Goal: Find specific page/section: Find specific page/section

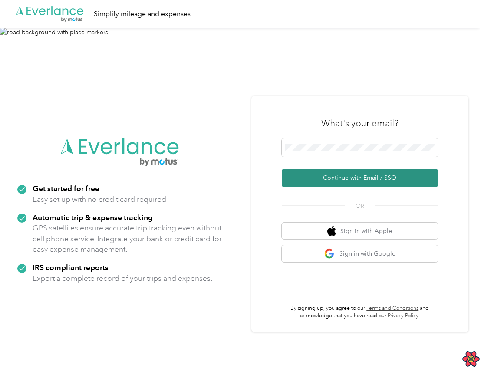
click at [349, 183] on button "Continue with Email / SSO" at bounding box center [360, 178] width 156 height 18
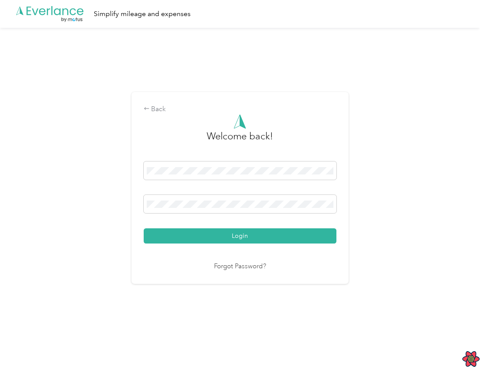
click at [257, 222] on div "Login" at bounding box center [240, 203] width 193 height 82
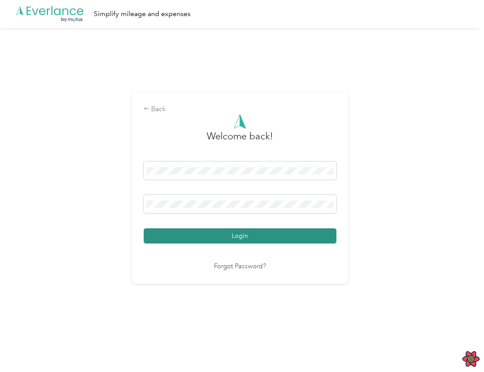
click at [251, 233] on button "Login" at bounding box center [240, 235] width 193 height 15
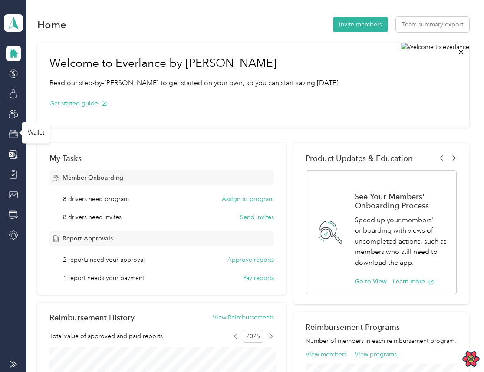
click at [13, 129] on icon at bounding box center [14, 134] width 10 height 10
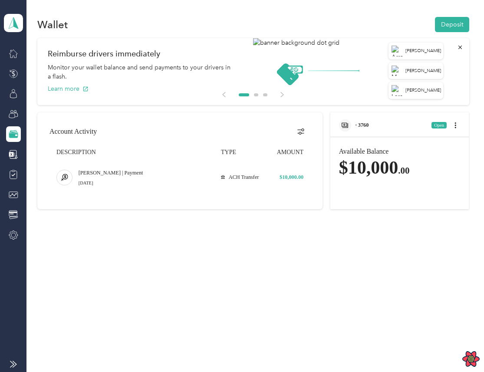
click at [368, 125] on span "· 3760" at bounding box center [362, 125] width 13 height 6
click at [377, 125] on div "· 3760 Open" at bounding box center [399, 122] width 139 height 20
click at [369, 122] on span "· 3760" at bounding box center [362, 125] width 13 height 6
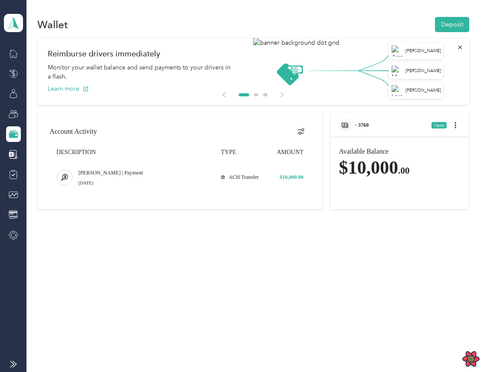
click at [369, 122] on span "· 3760" at bounding box center [362, 125] width 13 height 6
click at [383, 129] on div "· 3760 Open" at bounding box center [399, 122] width 139 height 20
click at [369, 127] on span "· 3760" at bounding box center [362, 125] width 13 height 6
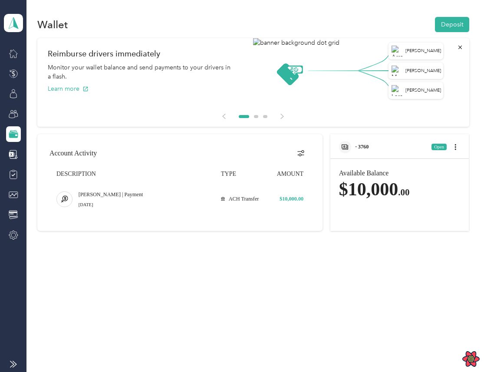
click at [379, 148] on div "· 3760 Open" at bounding box center [399, 144] width 139 height 20
click at [369, 147] on span "· 3760" at bounding box center [362, 147] width 13 height 6
click at [458, 148] on icon "open account menu" at bounding box center [455, 147] width 7 height 7
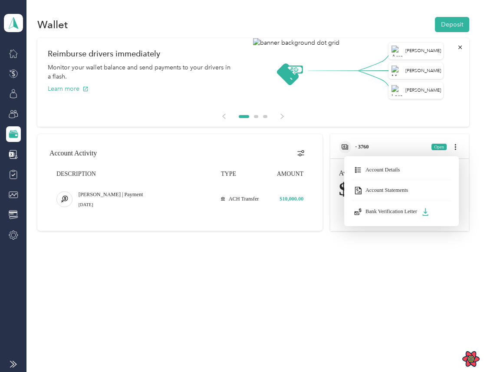
click at [438, 164] on button "Account Details" at bounding box center [402, 170] width 108 height 21
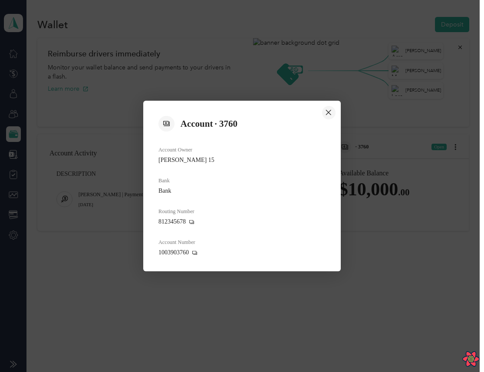
click at [328, 109] on icon "close dialog" at bounding box center [328, 112] width 7 height 10
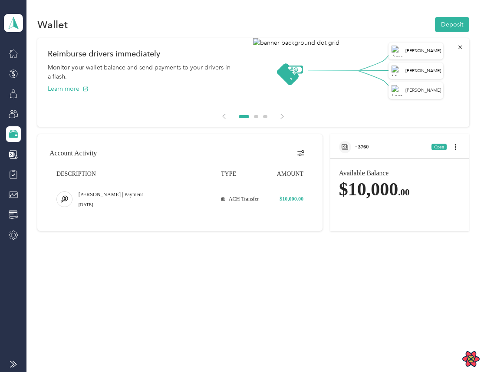
click at [466, 147] on div "· 3760 Open" at bounding box center [399, 144] width 139 height 20
click at [459, 145] on icon "open account menu" at bounding box center [455, 147] width 7 height 7
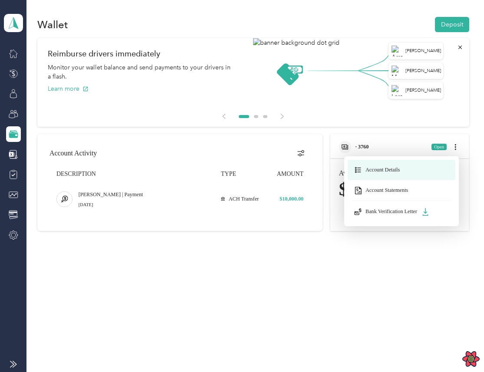
click at [441, 165] on button "Account Details" at bounding box center [402, 170] width 108 height 21
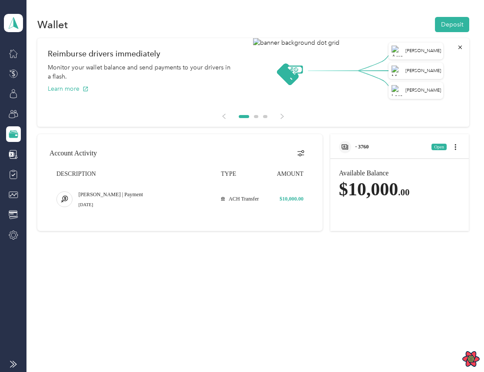
click at [371, 135] on div "· 3760 Open" at bounding box center [399, 144] width 139 height 20
click at [383, 138] on div "· 3760 Open" at bounding box center [399, 144] width 139 height 20
click at [372, 136] on div "· 3760 Open" at bounding box center [399, 144] width 139 height 20
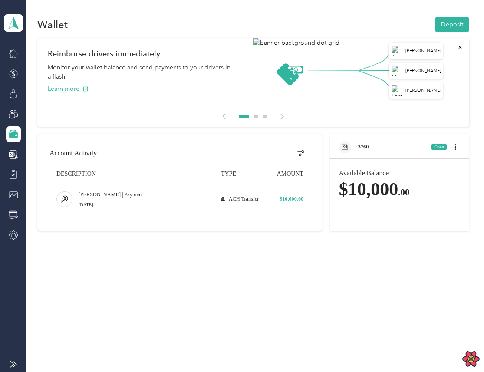
click at [367, 147] on span "· 3760" at bounding box center [362, 147] width 13 height 6
click at [380, 149] on div "· 3760 Open" at bounding box center [399, 144] width 139 height 20
click at [368, 140] on div "· 3760 Open" at bounding box center [399, 144] width 139 height 20
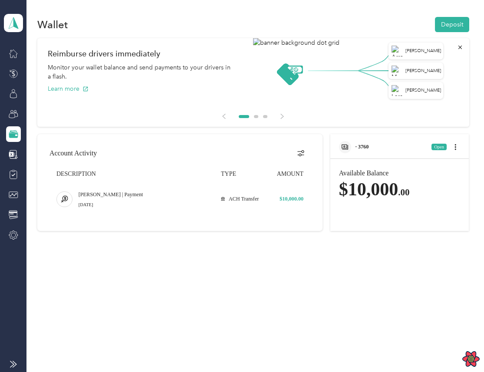
click at [368, 147] on span "· 3760" at bounding box center [362, 147] width 13 height 6
click at [363, 147] on span "· 3760" at bounding box center [362, 147] width 13 height 6
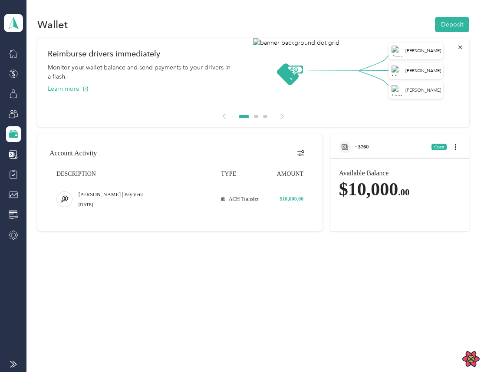
click at [363, 147] on span "· 3760" at bounding box center [362, 147] width 13 height 6
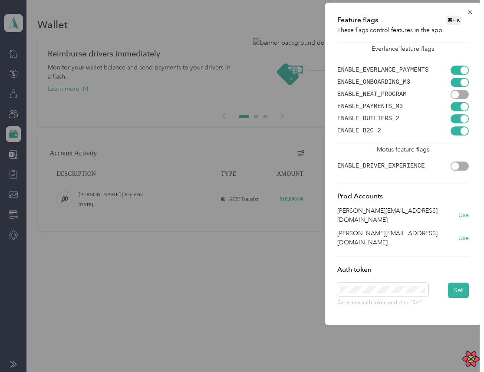
scroll to position [0, 22]
